Goal: Register for event/course

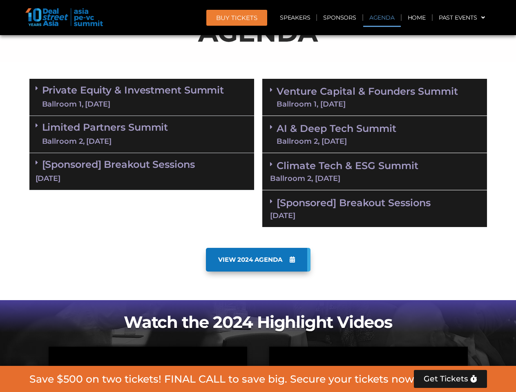
scroll to position [506, 0]
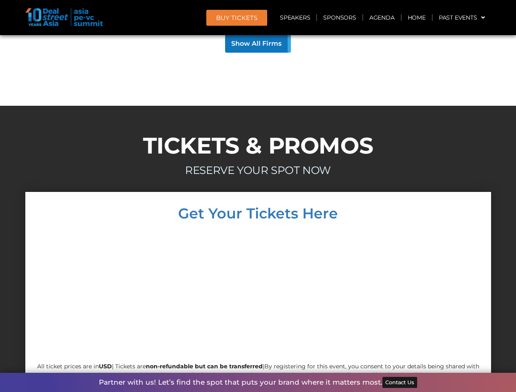
scroll to position [4627, 0]
